Goal: Information Seeking & Learning: Learn about a topic

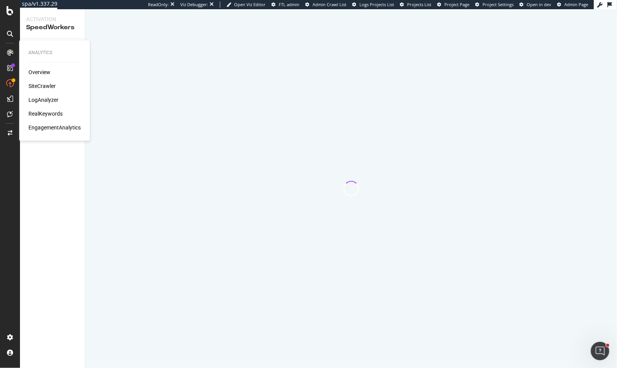
click at [36, 82] on div "Overview SiteCrawler LogAnalyzer RealKeywords EngagementAnalytics" at bounding box center [54, 100] width 52 height 63
click at [37, 85] on div "SiteCrawler" at bounding box center [41, 87] width 27 height 8
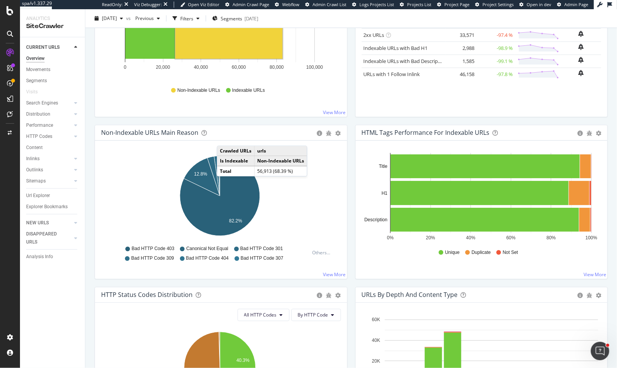
scroll to position [222, 0]
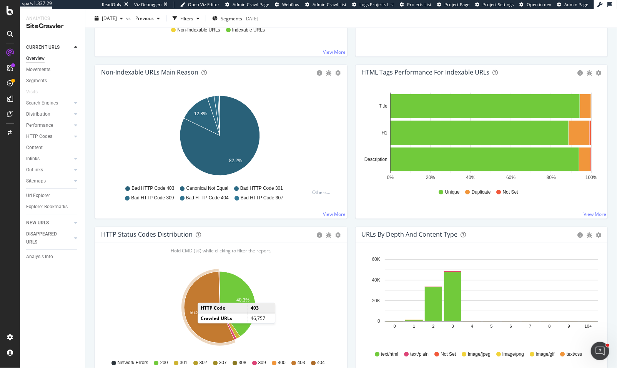
click at [205, 295] on icon "A chart." at bounding box center [209, 308] width 50 height 72
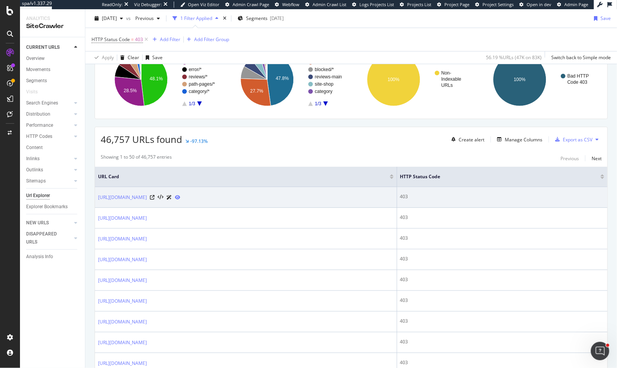
scroll to position [84, 0]
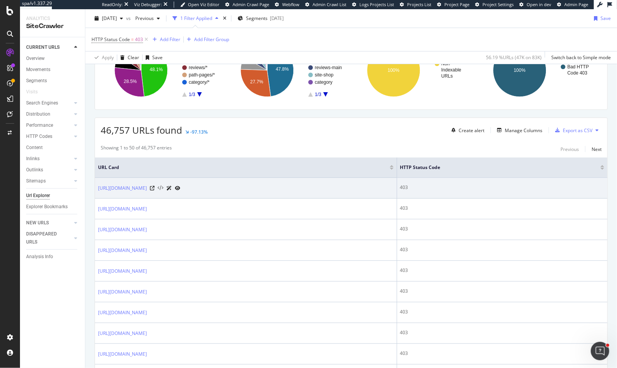
click at [163, 188] on icon at bounding box center [161, 188] width 6 height 5
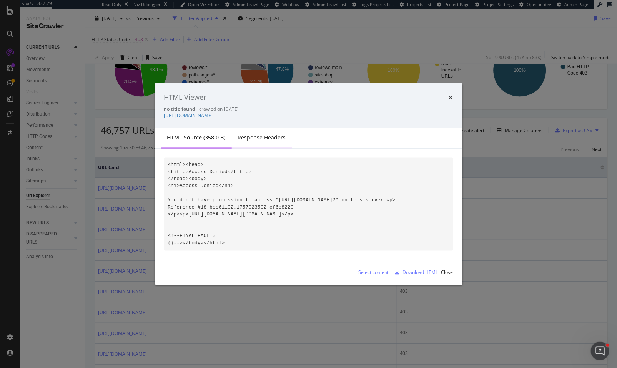
click at [248, 136] on div "Response Headers" at bounding box center [262, 138] width 48 height 8
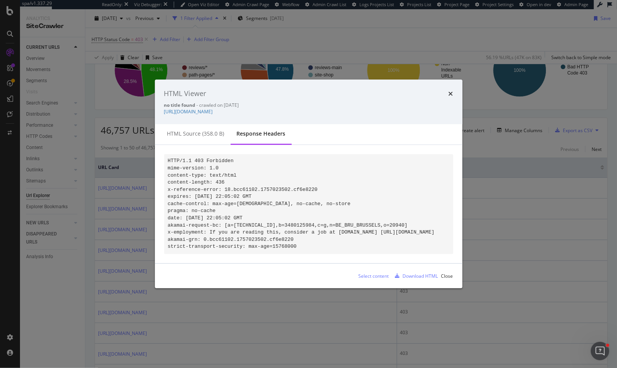
drag, startPoint x: 327, startPoint y: 248, endPoint x: 186, endPoint y: 156, distance: 167.6
click at [186, 156] on pre "HTTP/1.1 403 Forbidden mime-version: 1.0 content-type: text/html content-length…" at bounding box center [308, 204] width 289 height 100
click at [186, 158] on code "HTTP/1.1 403 Forbidden mime-version: 1.0 content-type: text/html content-length…" at bounding box center [301, 204] width 267 height 92
click at [435, 80] on div "HTML Viewer no title found - crawled on [DATE] [URL][DOMAIN_NAME]" at bounding box center [309, 102] width 308 height 45
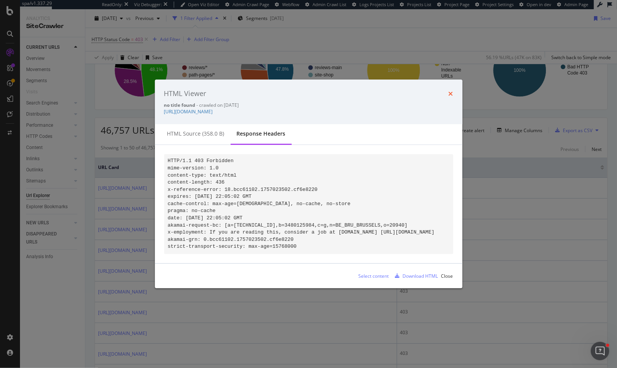
click at [451, 91] on icon "times" at bounding box center [451, 94] width 5 height 6
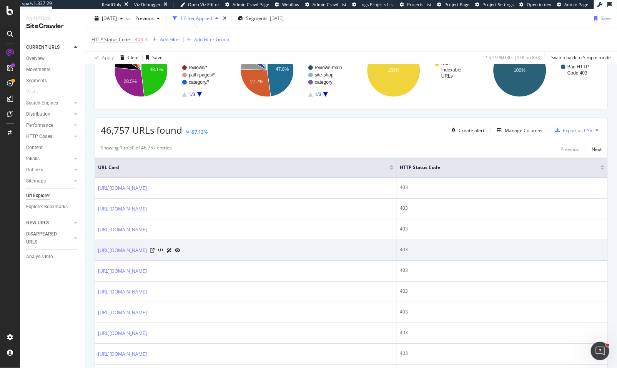
scroll to position [0, 0]
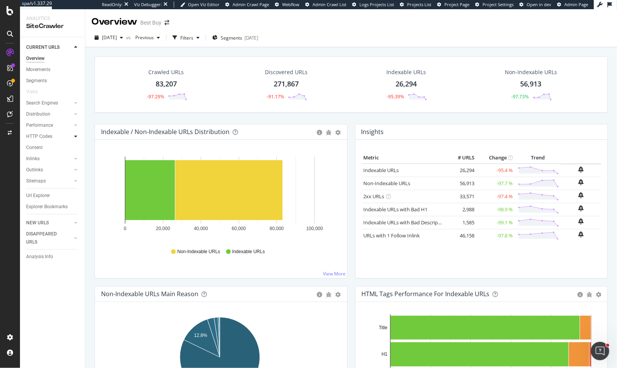
click at [74, 136] on icon at bounding box center [75, 136] width 3 height 5
click at [39, 168] on div "Insights" at bounding box center [38, 170] width 17 height 8
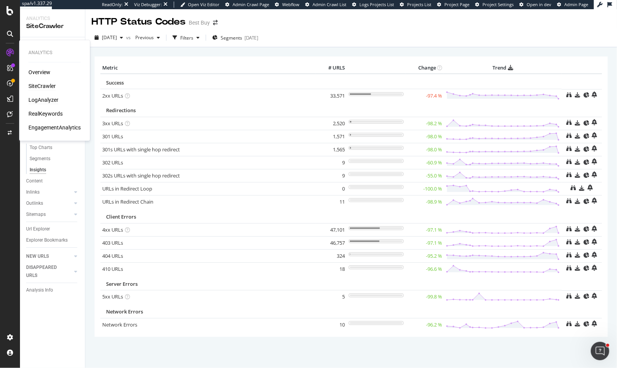
click at [50, 98] on div "LogAnalyzer" at bounding box center [43, 101] width 30 height 8
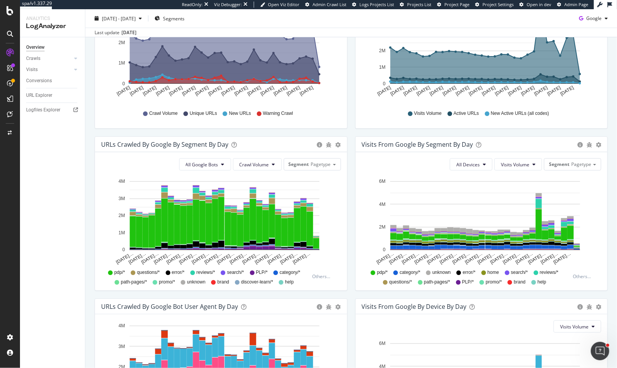
scroll to position [281, 0]
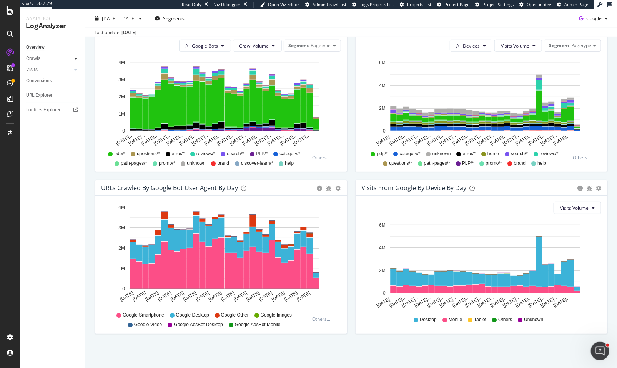
click at [73, 56] on div at bounding box center [76, 59] width 8 height 8
click at [75, 59] on icon at bounding box center [75, 58] width 3 height 5
click at [43, 67] on div "Daily Distribution" at bounding box center [48, 70] width 36 height 8
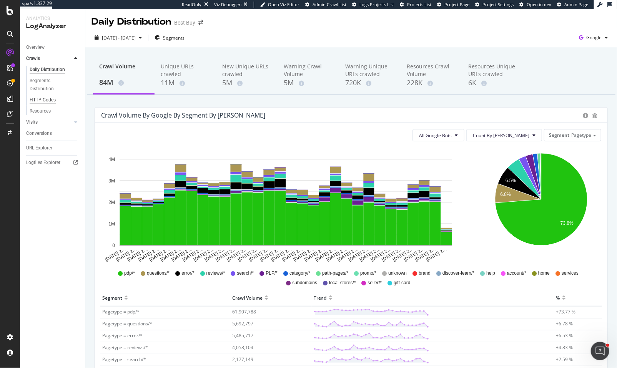
click at [46, 97] on div "HTTP Codes" at bounding box center [43, 100] width 26 height 8
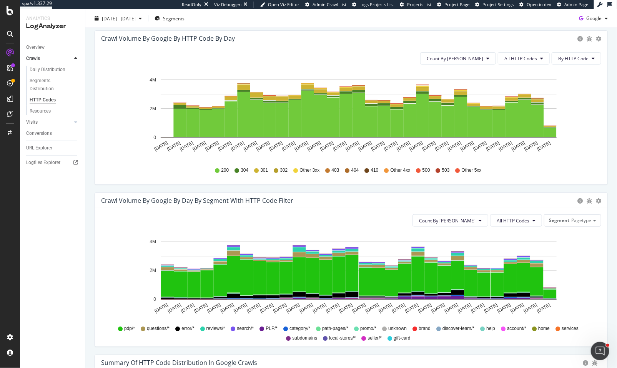
scroll to position [435, 0]
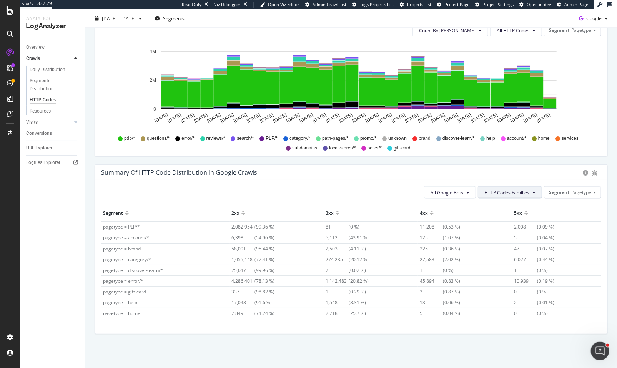
click at [511, 191] on span "HTTP Codes Families" at bounding box center [507, 193] width 45 height 7
click at [496, 247] on span "4xx Family" at bounding box center [503, 250] width 45 height 7
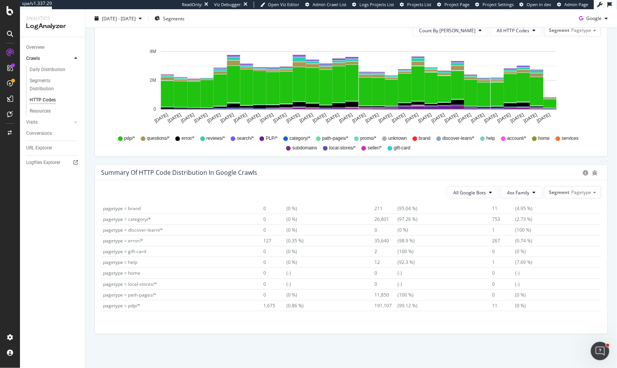
scroll to position [50, 0]
click at [394, 296] on span "191,107 (99.12 %)" at bounding box center [396, 296] width 43 height 7
click at [375, 296] on span "191,107" at bounding box center [386, 296] width 23 height 7
drag, startPoint x: 369, startPoint y: 297, endPoint x: 425, endPoint y: 295, distance: 56.6
click at [426, 295] on td "191,107 (99.12 %)" at bounding box center [432, 296] width 118 height 11
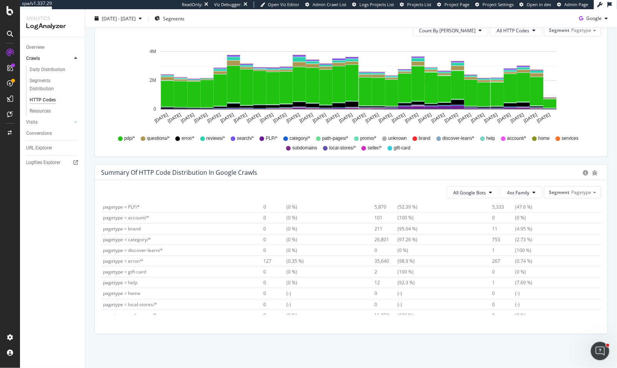
scroll to position [0, 0]
click at [137, 259] on span "pagetype = category/*" at bounding box center [127, 260] width 48 height 7
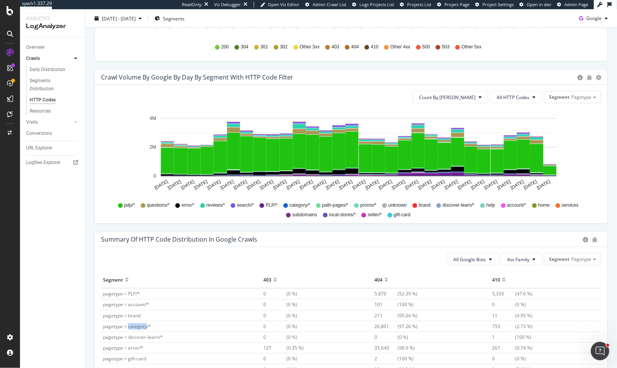
scroll to position [311, 0]
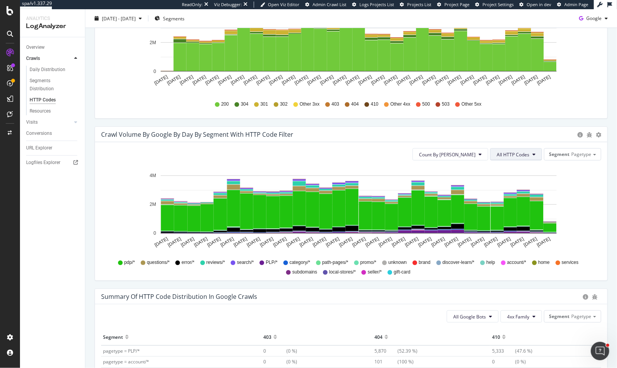
click at [510, 156] on span "All HTTP Codes" at bounding box center [513, 155] width 33 height 7
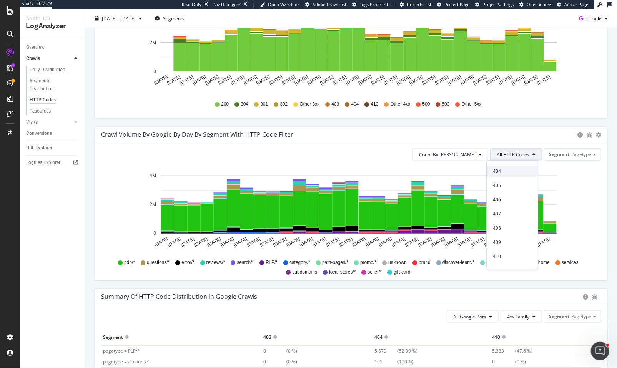
scroll to position [217, 0]
click at [509, 182] on span "404" at bounding box center [512, 180] width 39 height 7
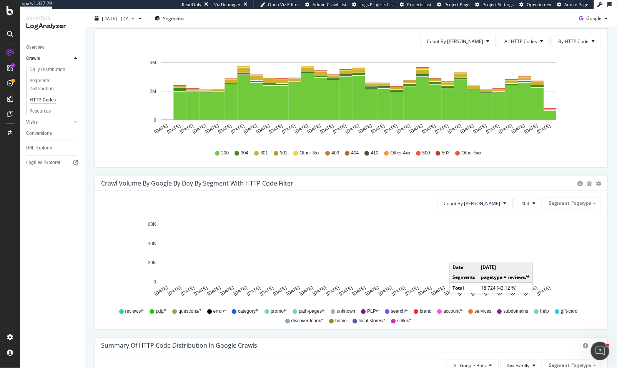
scroll to position [272, 0]
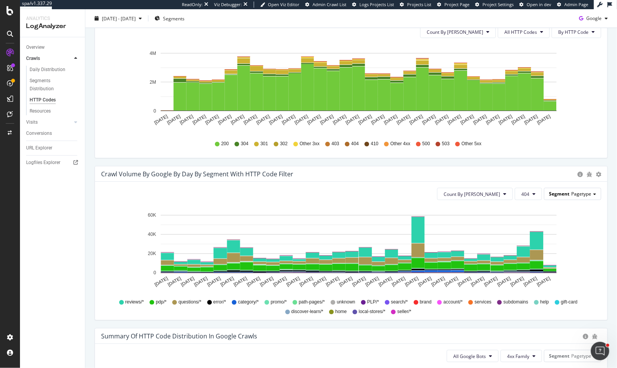
click at [562, 197] on div "Segment Pagetype" at bounding box center [573, 193] width 57 height 11
click at [583, 243] on icon "[DATE] [DATE] [DATE] [DATE] [DATE] [DATE] [DATE] [DATE] [DATE] [DATE] [DATE] [D…" at bounding box center [348, 251] width 495 height 89
click at [583, 194] on span "Pagetype" at bounding box center [581, 194] width 20 height 7
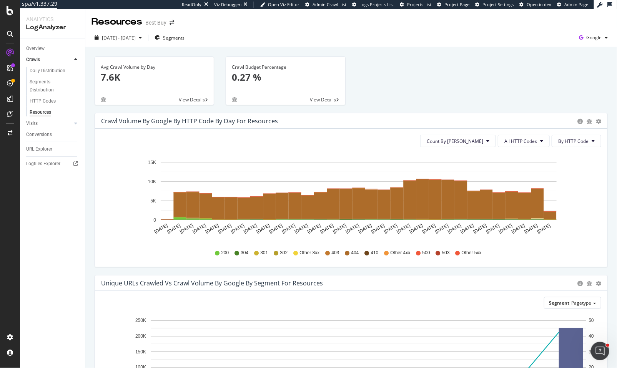
scroll to position [9, 0]
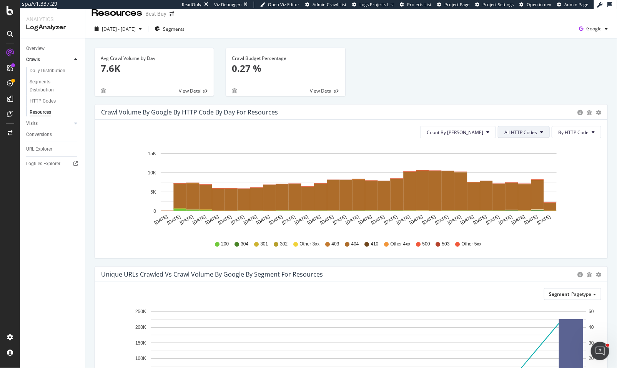
click at [527, 130] on span "All HTTP Codes" at bounding box center [521, 132] width 33 height 7
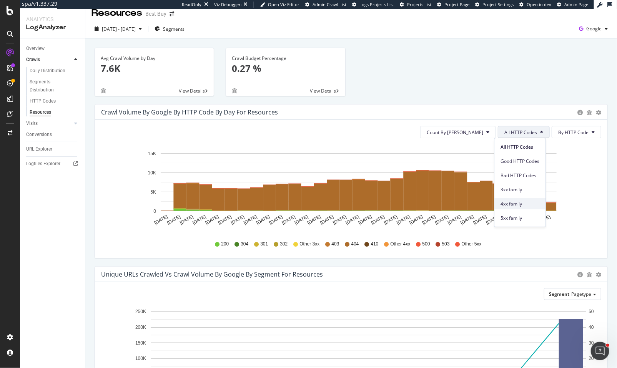
click at [514, 198] on div "4xx family" at bounding box center [520, 203] width 51 height 11
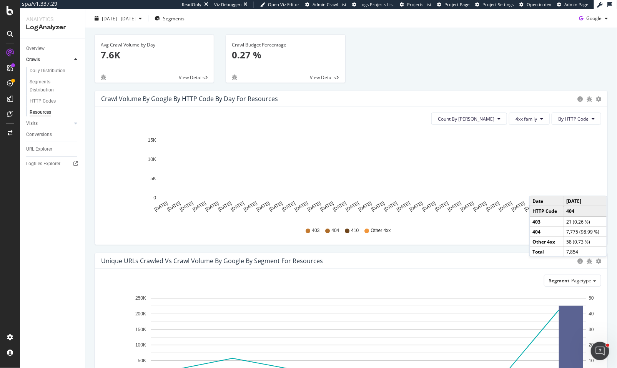
scroll to position [31, 0]
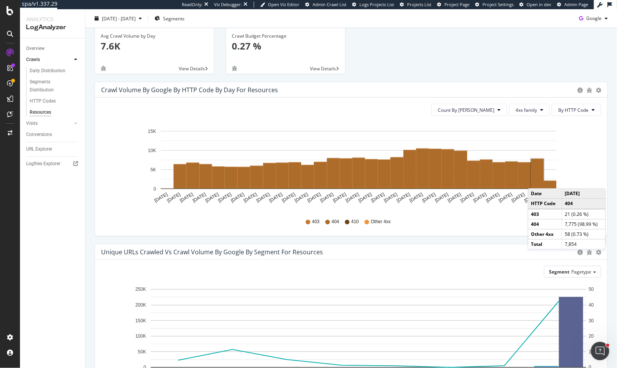
click at [536, 180] on rect "A chart." at bounding box center [537, 174] width 13 height 30
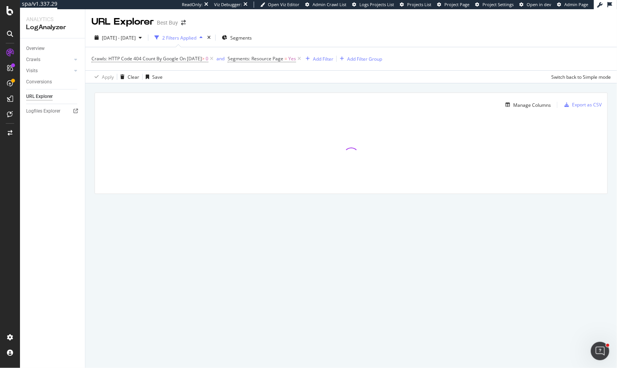
click at [415, 152] on div at bounding box center [351, 155] width 513 height 77
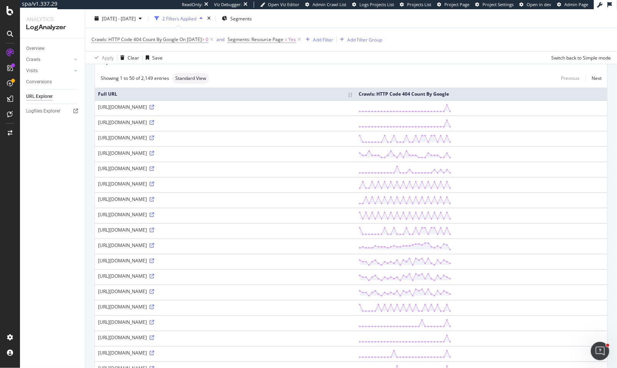
scroll to position [54, 0]
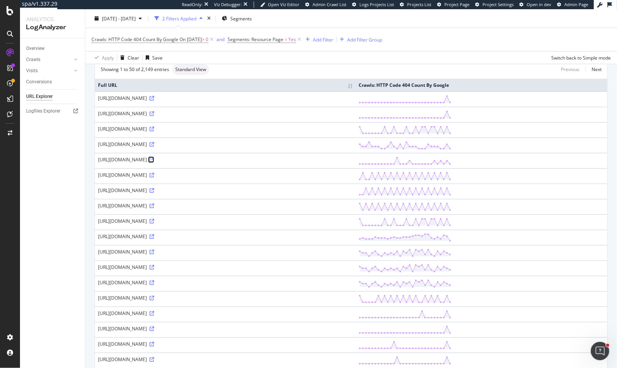
click at [154, 160] on icon at bounding box center [152, 160] width 5 height 5
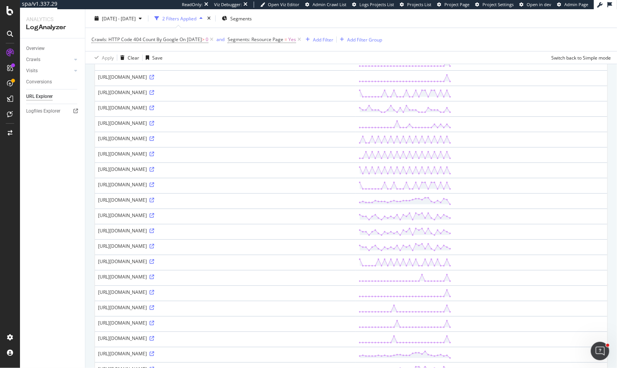
scroll to position [0, 0]
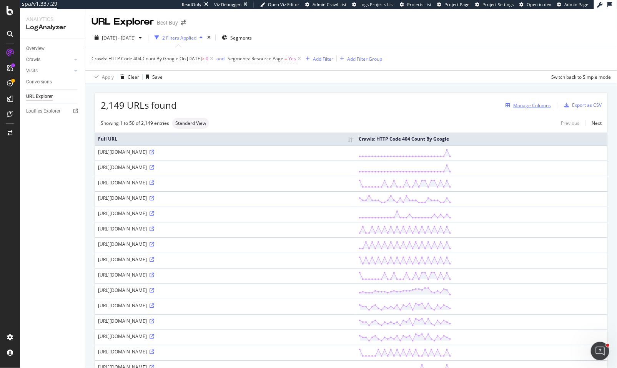
click at [532, 105] on div "Manage Columns" at bounding box center [532, 105] width 38 height 7
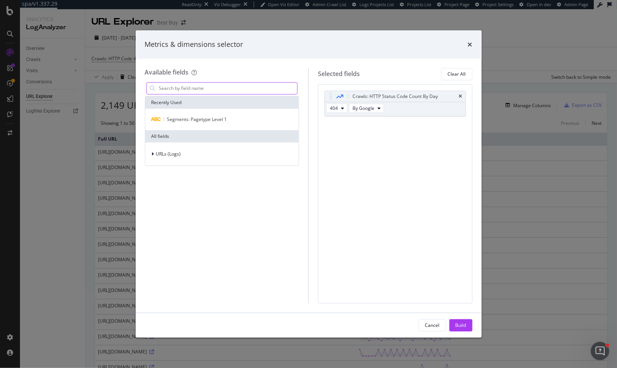
click at [217, 92] on input "modal" at bounding box center [227, 89] width 139 height 12
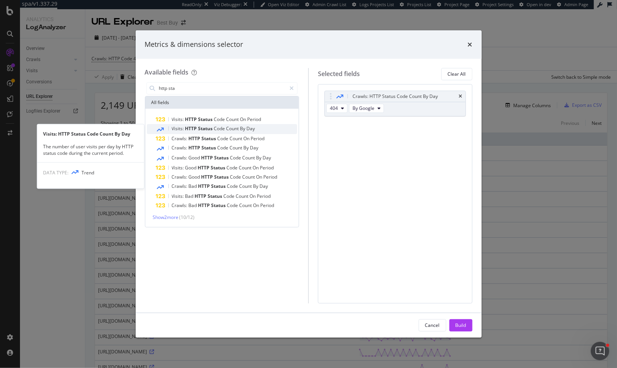
type input "http sta"
click at [200, 131] on span "Status" at bounding box center [206, 128] width 16 height 7
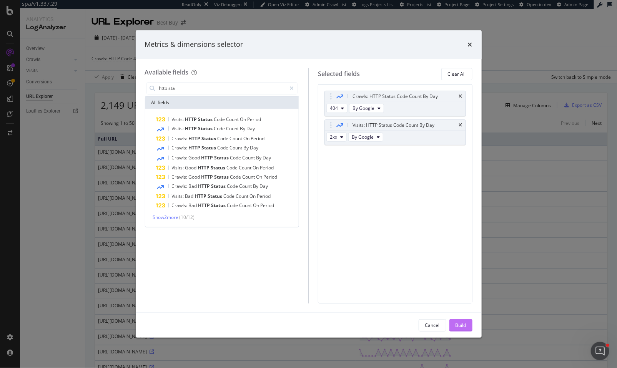
click at [459, 327] on div "Build" at bounding box center [461, 325] width 11 height 7
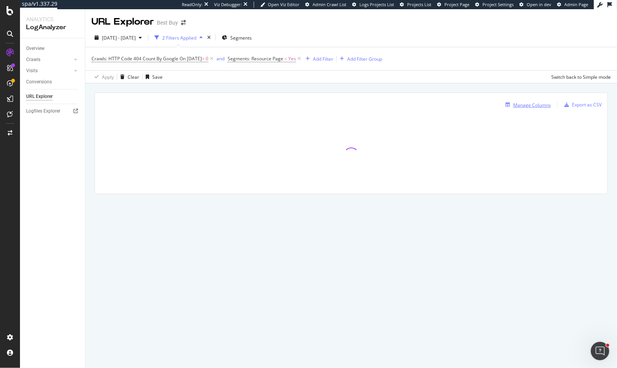
click at [516, 106] on div "Manage Columns" at bounding box center [532, 105] width 38 height 7
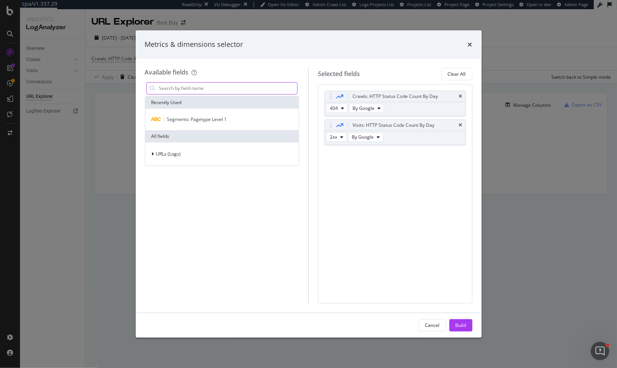
click at [187, 94] on input "modal" at bounding box center [227, 89] width 139 height 12
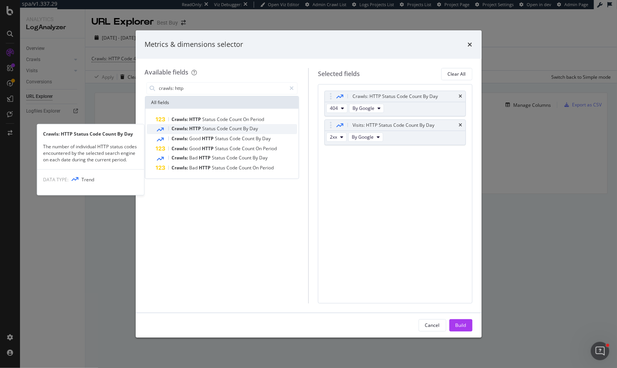
type input "crawls: http"
click at [210, 127] on span "Status" at bounding box center [210, 128] width 15 height 7
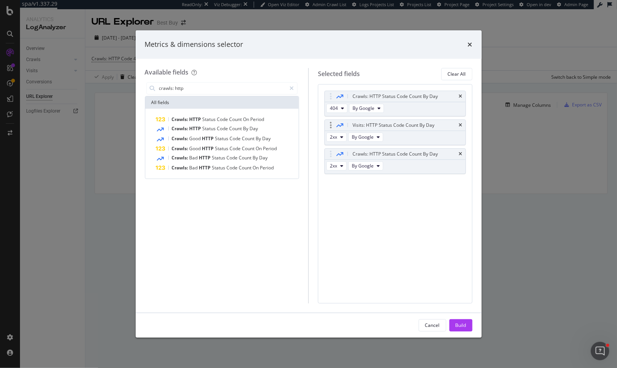
click at [458, 123] on div "Visits: HTTP Status Code Count By Day" at bounding box center [395, 125] width 141 height 11
click at [461, 123] on icon "times" at bounding box center [460, 125] width 3 height 5
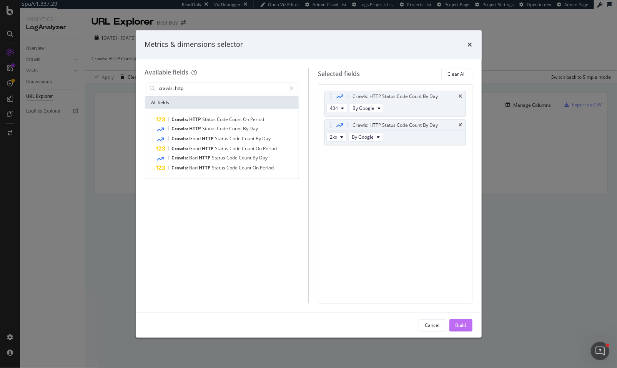
click at [464, 328] on div "Build" at bounding box center [461, 325] width 11 height 7
